Goal: Task Accomplishment & Management: Use online tool/utility

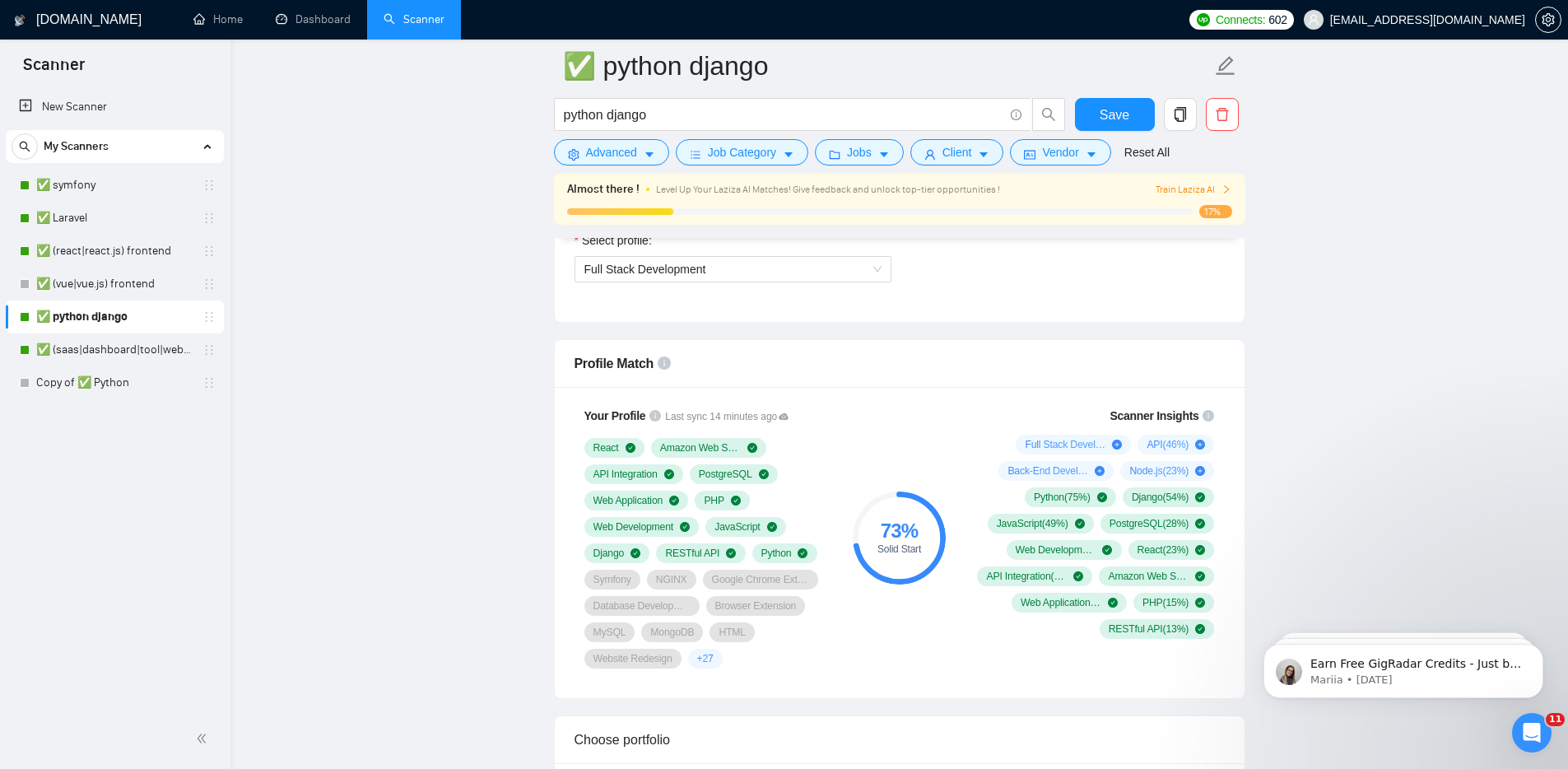
scroll to position [971, 0]
click at [846, 277] on span "Full Stack Development" at bounding box center [733, 268] width 298 height 25
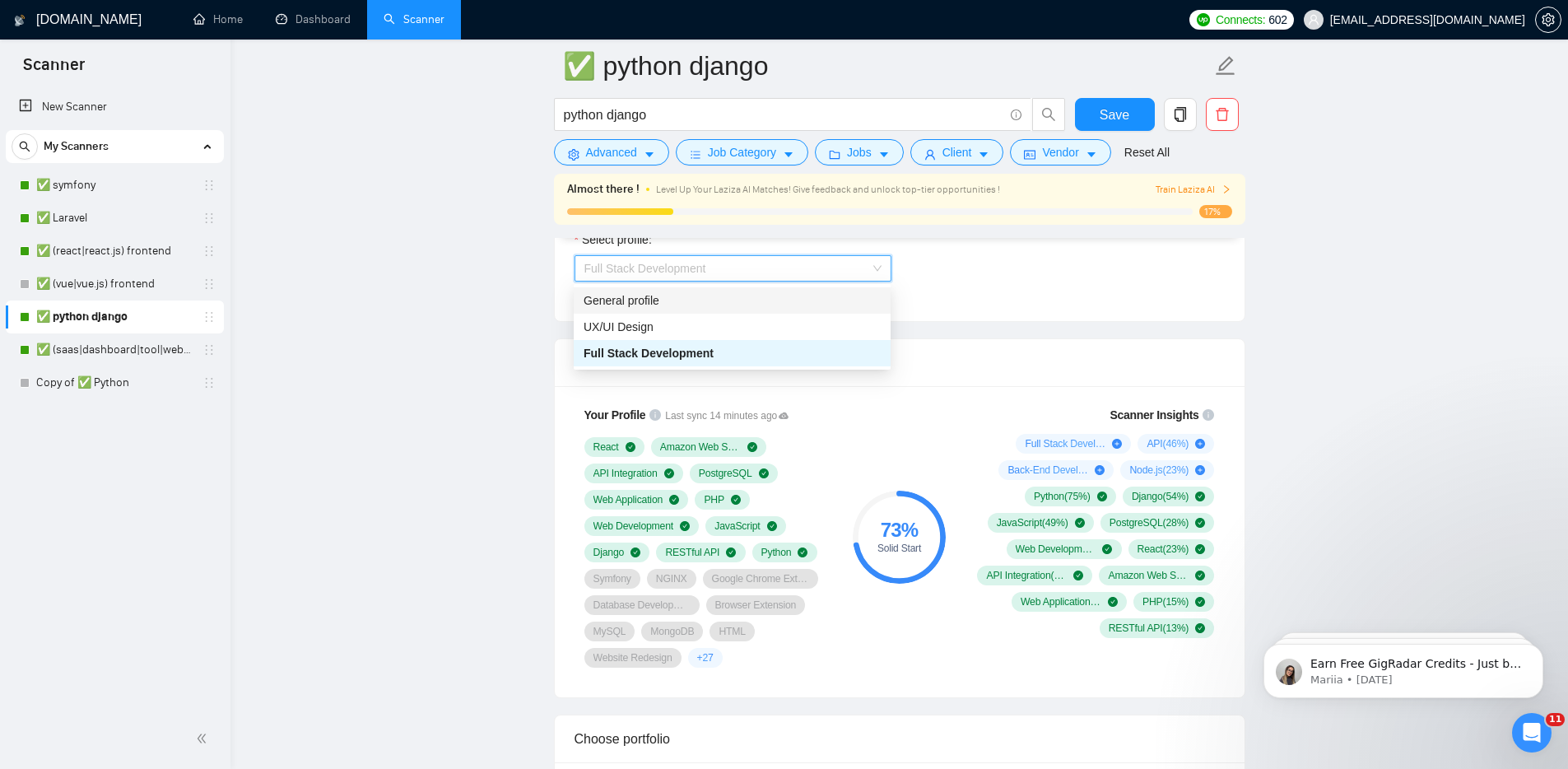
click at [821, 298] on div "General profile" at bounding box center [732, 301] width 298 height 18
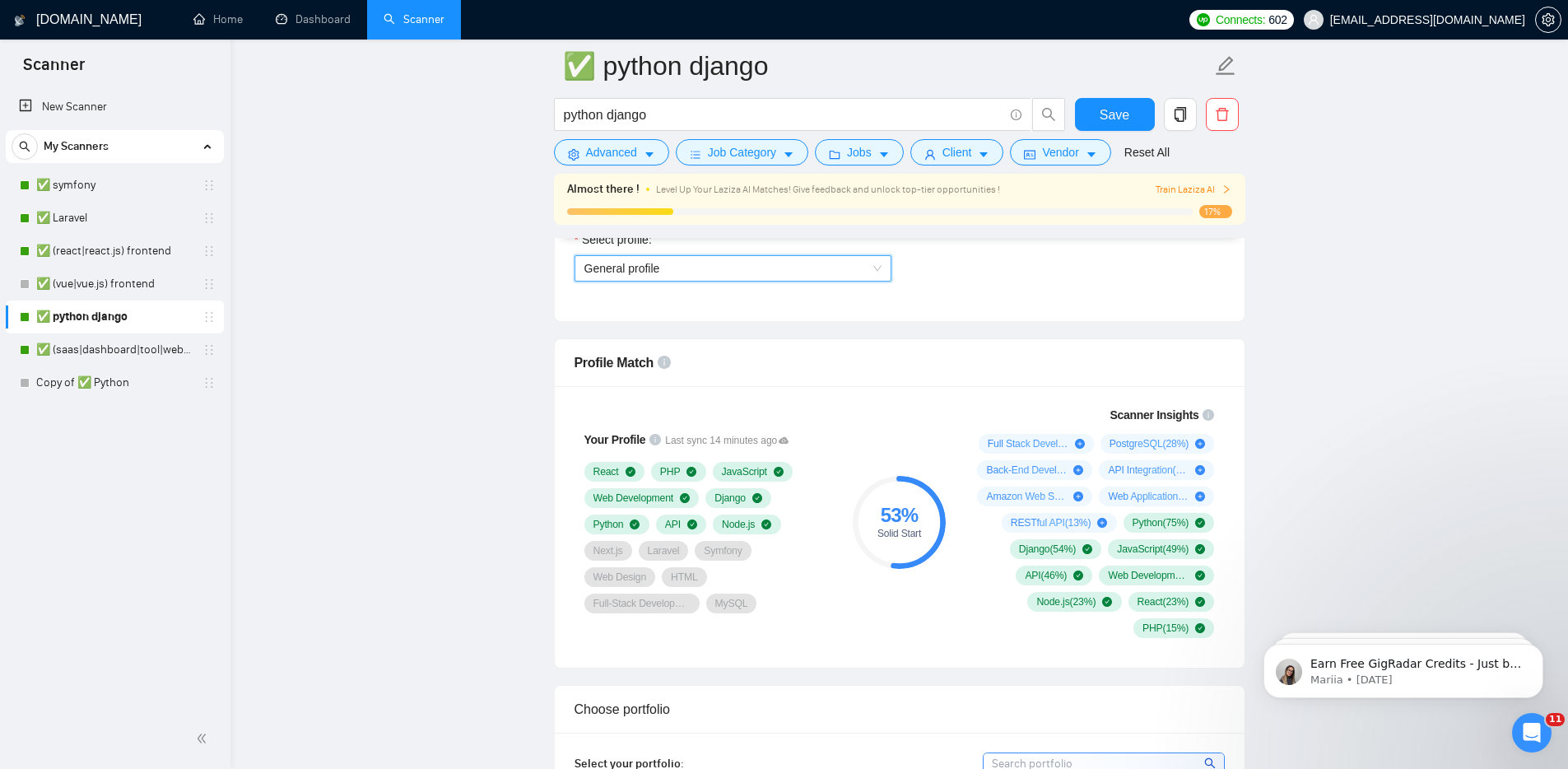
click at [846, 272] on span "General profile" at bounding box center [733, 268] width 298 height 25
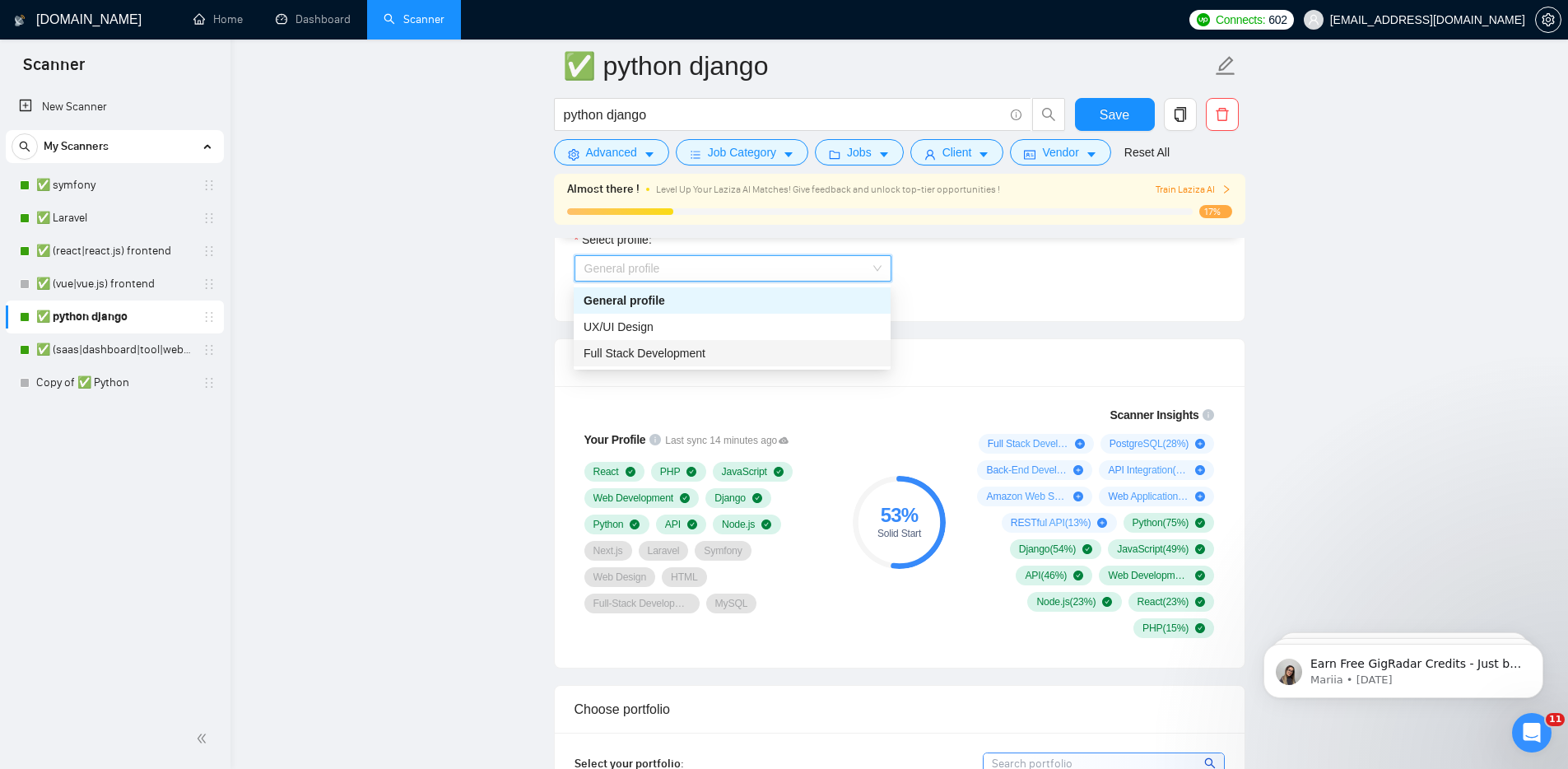
click at [784, 348] on div "Full Stack Development" at bounding box center [732, 354] width 298 height 18
